Goal: Book appointment/travel/reservation

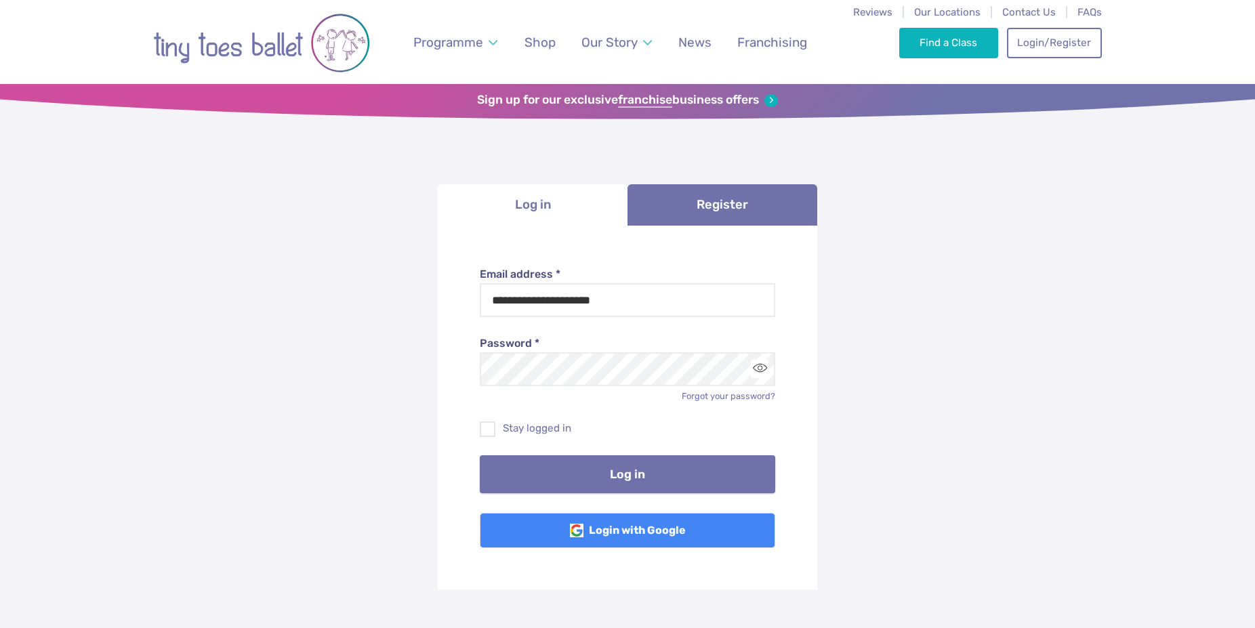
click at [587, 491] on button "Log in" at bounding box center [628, 475] width 296 height 38
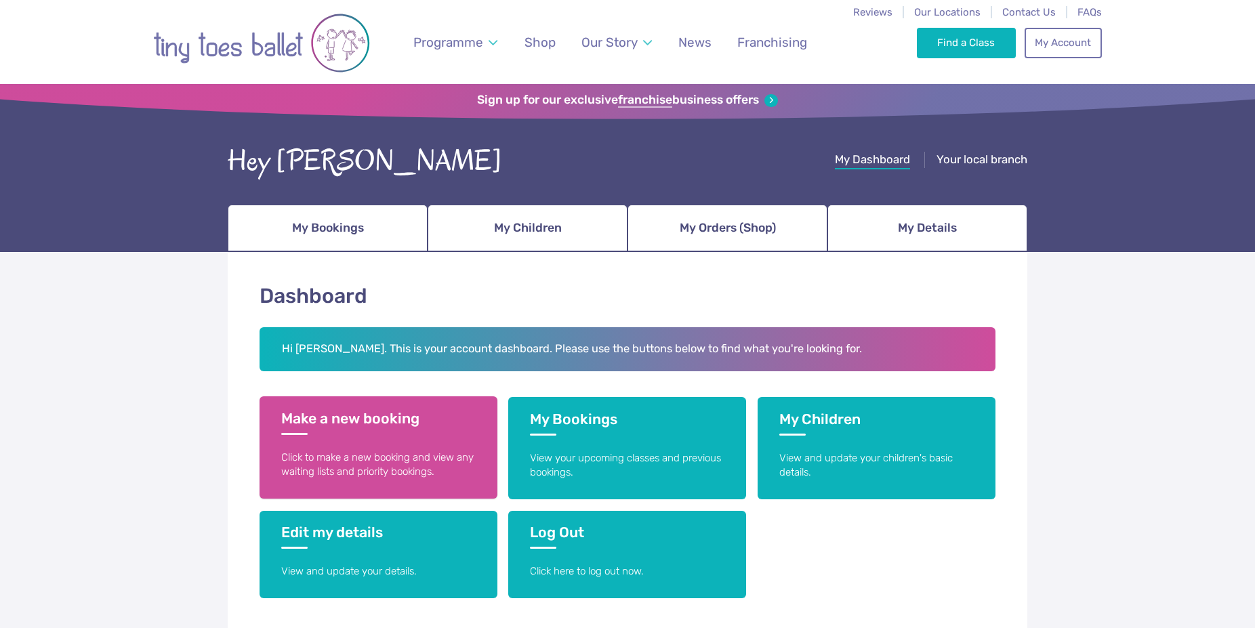
click at [409, 462] on p "Click to make a new booking and view any waiting lists and priority bookings." at bounding box center [378, 465] width 195 height 29
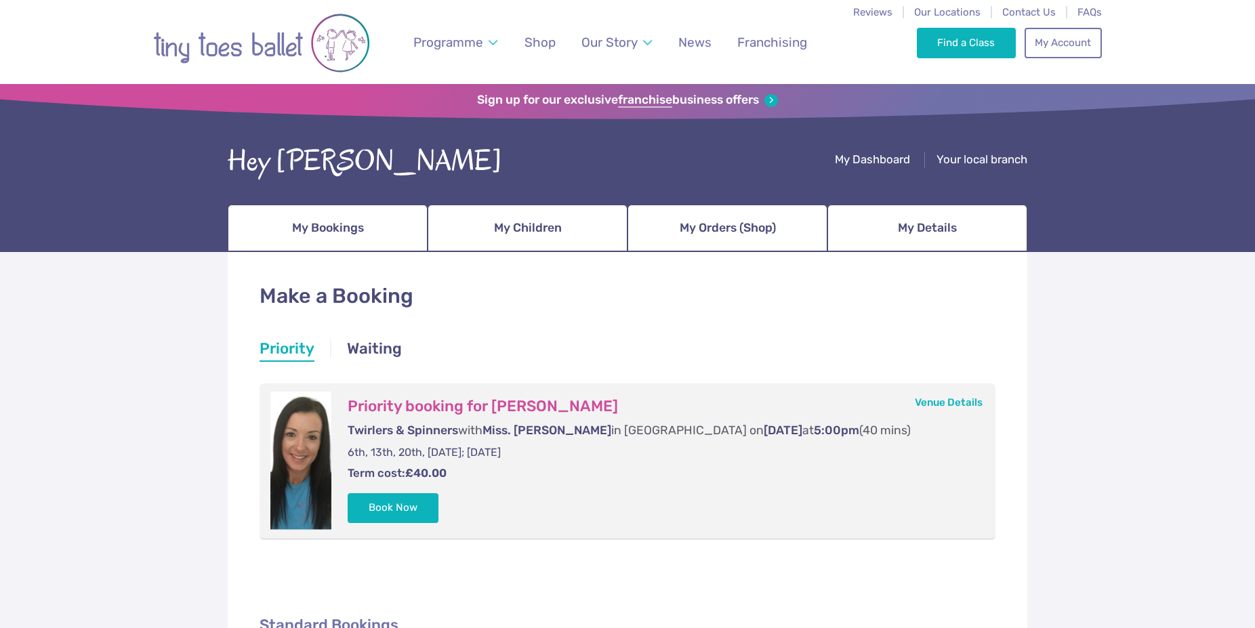
scroll to position [138, 0]
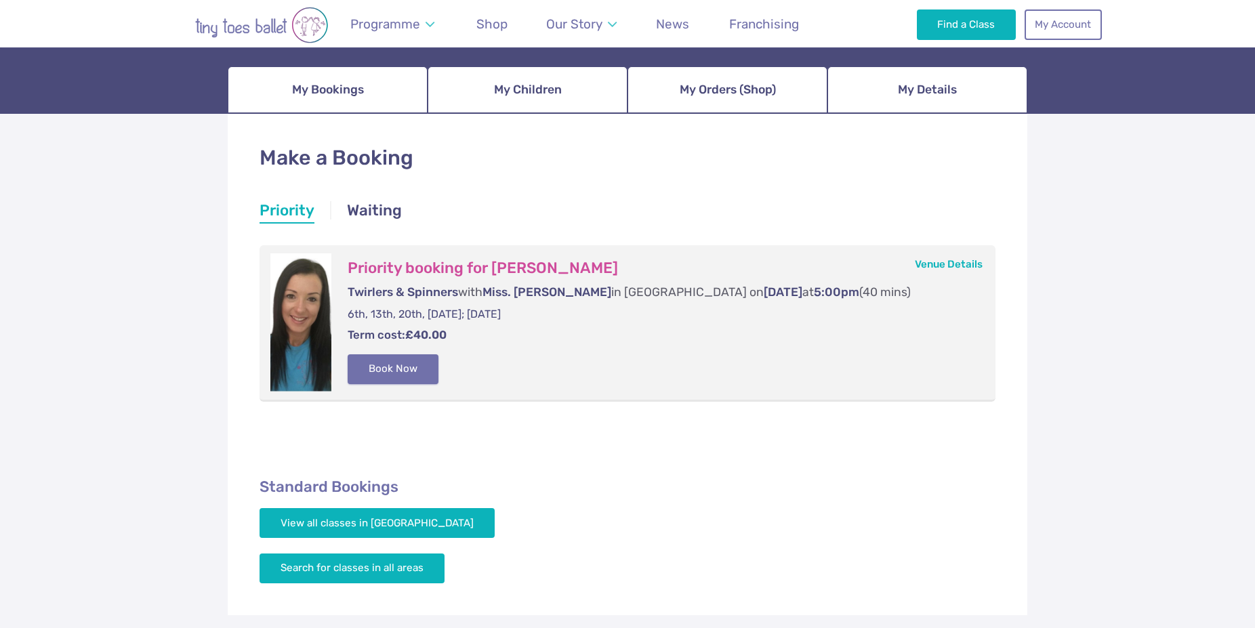
click at [411, 374] on button "Book Now" at bounding box center [393, 370] width 91 height 30
